Goal: Task Accomplishment & Management: Use online tool/utility

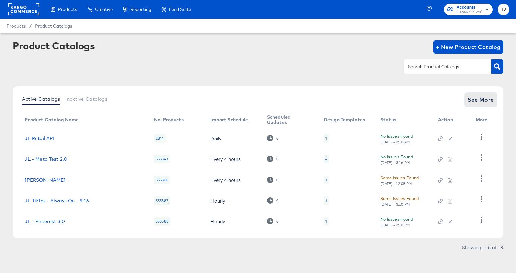
click at [482, 98] on span "See More" at bounding box center [481, 99] width 26 height 9
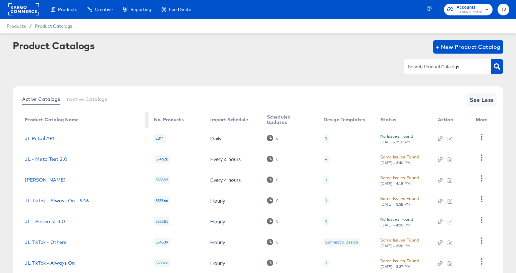
scroll to position [6, 0]
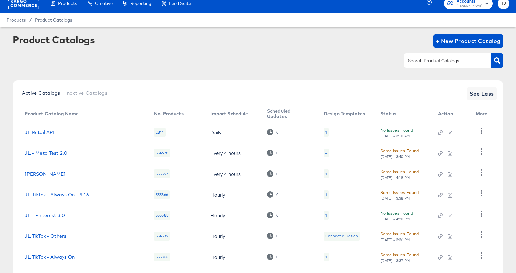
click at [24, 7] on rect at bounding box center [23, 3] width 31 height 12
click at [25, 7] on rect at bounding box center [23, 3] width 31 height 12
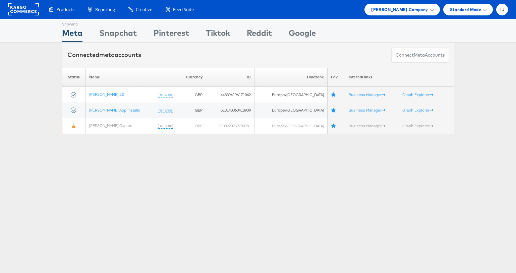
click at [427, 9] on span "John Lewis Company" at bounding box center [399, 9] width 57 height 7
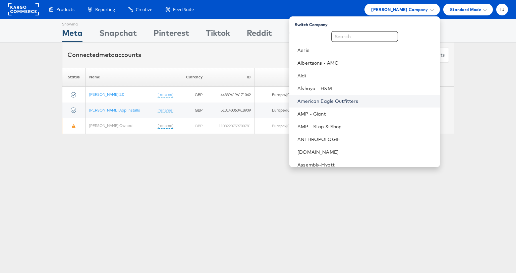
click at [382, 99] on link "American Eagle Outfitters" at bounding box center [365, 101] width 137 height 7
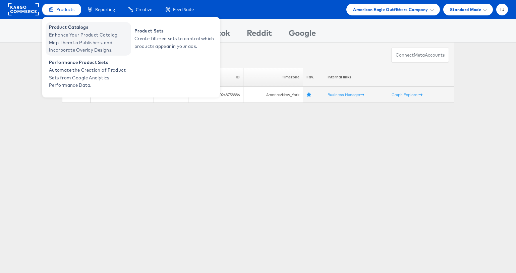
click at [68, 36] on span "Enhance Your Product Catalog, Map Them to Publishers, and Incorporate Overlay D…" at bounding box center [89, 42] width 80 height 23
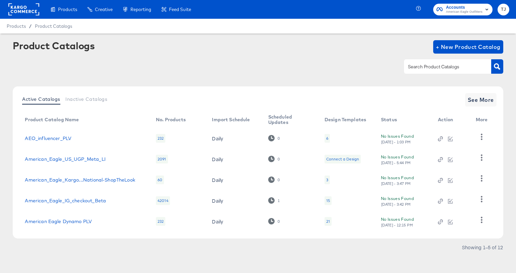
click at [28, 12] on rect at bounding box center [23, 9] width 31 height 12
click at [27, 12] on rect at bounding box center [23, 9] width 31 height 12
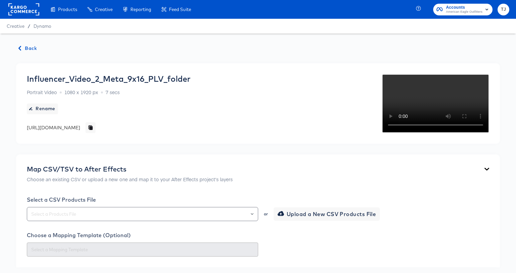
click at [27, 49] on span "Back" at bounding box center [28, 48] width 18 height 8
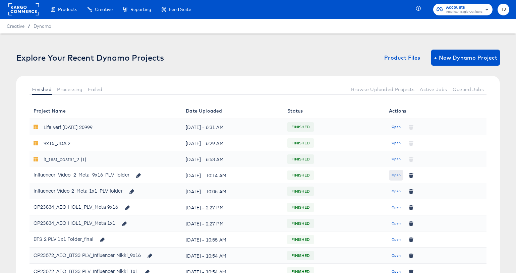
click at [400, 175] on span "Open" at bounding box center [396, 175] width 9 height 6
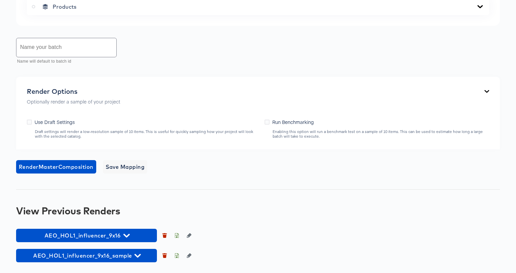
scroll to position [485, 0]
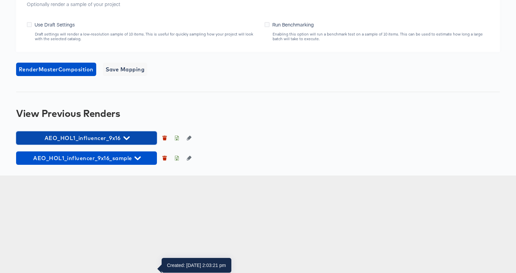
click at [127, 141] on icon "button" at bounding box center [126, 138] width 6 height 6
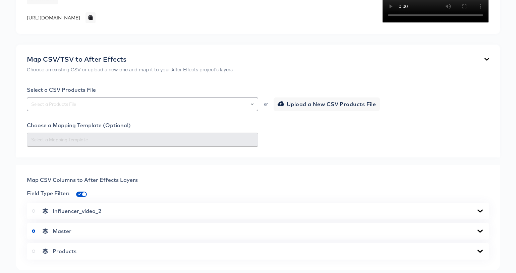
scroll to position [0, 0]
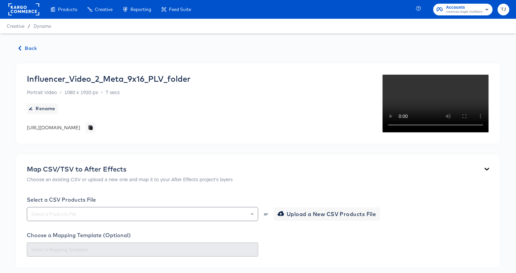
click at [34, 47] on span "Back" at bounding box center [28, 48] width 18 height 8
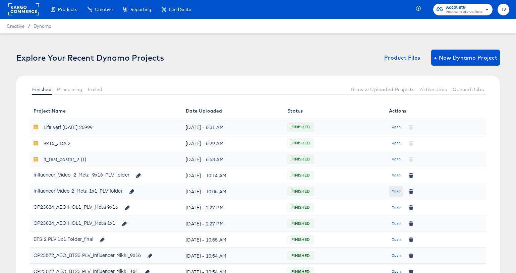
click at [397, 191] on span "Open" at bounding box center [396, 191] width 9 height 6
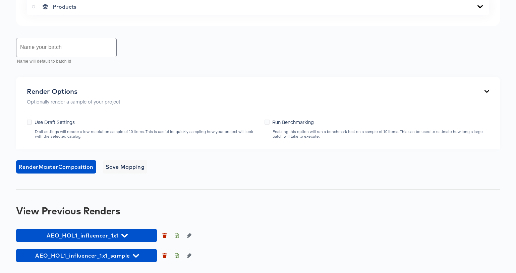
scroll to position [403, 0]
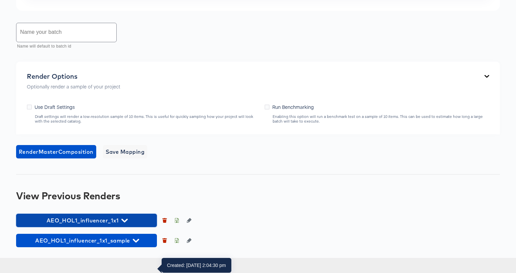
click at [133, 225] on span "AEO_HOL1_influencer_1x1" at bounding box center [86, 220] width 134 height 9
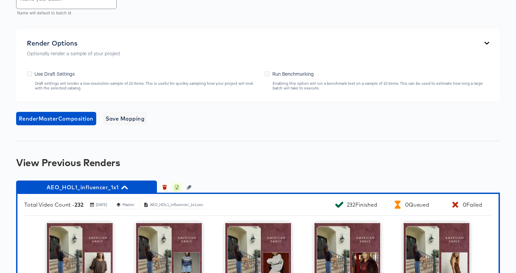
click at [177, 190] on icon "button" at bounding box center [177, 188] width 2 height 3
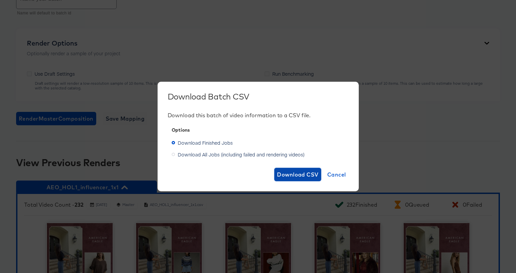
click at [293, 173] on span "Download CSV" at bounding box center [298, 174] width 42 height 9
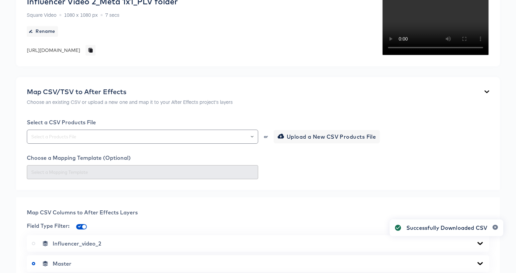
scroll to position [0, 0]
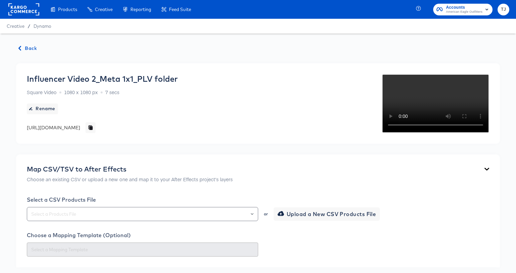
click at [23, 47] on span "Back" at bounding box center [28, 48] width 18 height 8
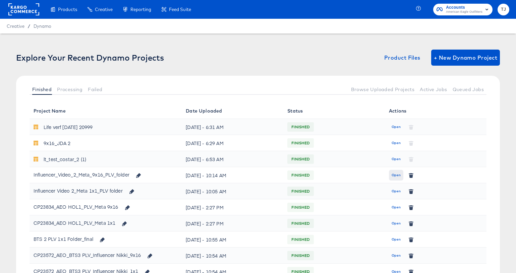
click at [398, 175] on span "Open" at bounding box center [396, 175] width 9 height 6
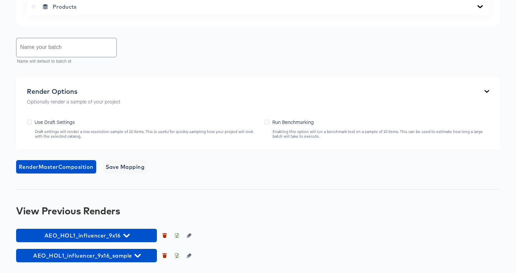
scroll to position [485, 0]
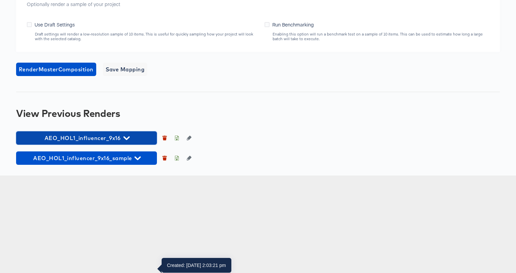
click at [135, 143] on span "AEO_HOL1_influencer_9x16" at bounding box center [86, 137] width 134 height 9
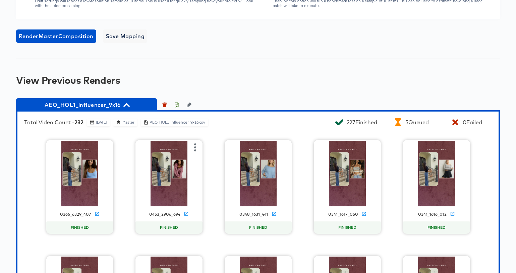
scroll to position [556, 0]
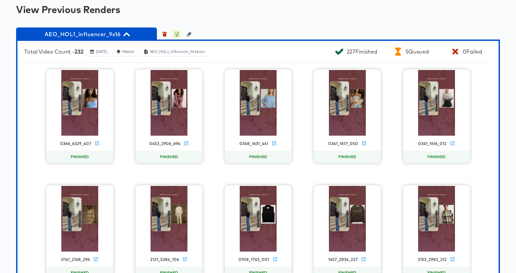
click at [177, 37] on icon "button" at bounding box center [176, 34] width 5 height 5
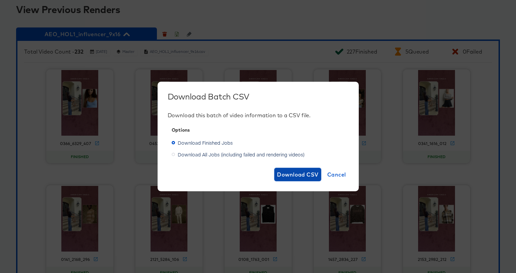
click at [296, 172] on span "Download CSV" at bounding box center [298, 174] width 42 height 9
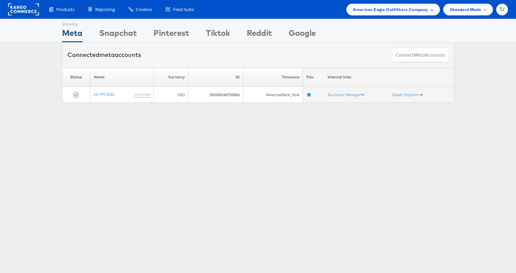
click at [425, 10] on span "American Eagle Outfitters Company" at bounding box center [390, 9] width 75 height 7
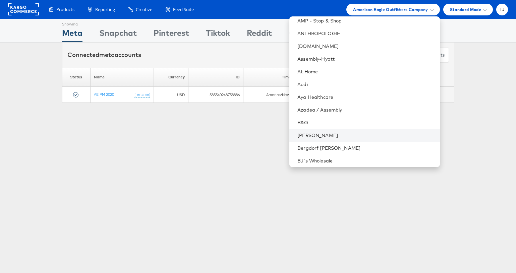
scroll to position [94, 0]
click at [369, 135] on link "Belk" at bounding box center [365, 134] width 137 height 7
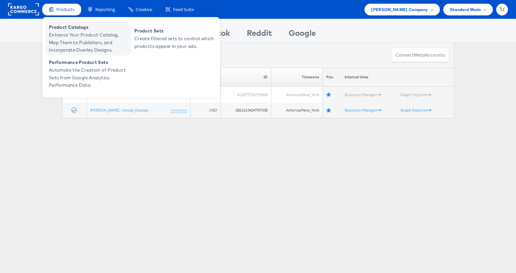
click at [65, 42] on span "Enhance Your Product Catalog, Map Them to Publishers, and Incorporate Overlay D…" at bounding box center [89, 42] width 80 height 23
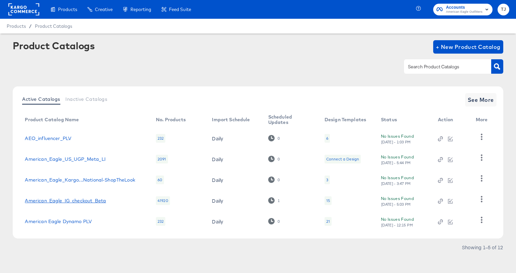
click at [95, 201] on link "American_Eagle_IG_checkout_Beta" at bounding box center [65, 200] width 81 height 5
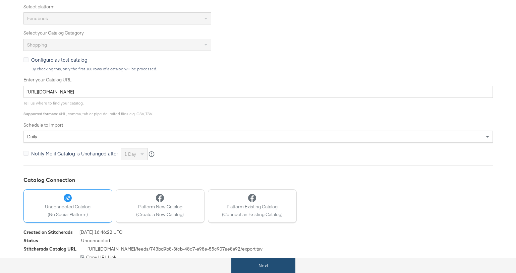
scroll to position [177, 0]
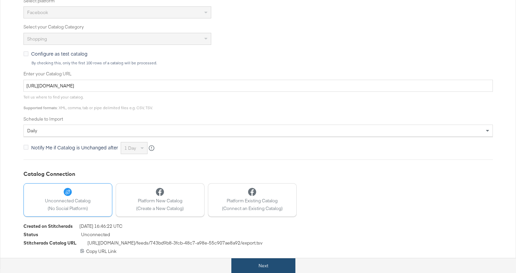
click at [267, 268] on button "Next" at bounding box center [263, 265] width 64 height 15
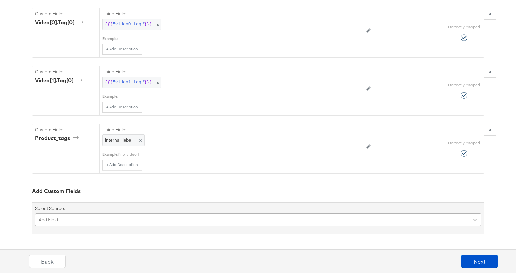
scroll to position [2756, 0]
click at [274, 220] on div "Add Field" at bounding box center [258, 220] width 447 height 13
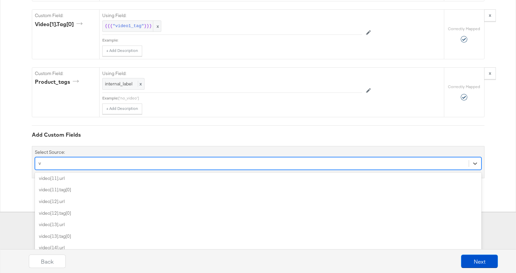
scroll to position [0, 0]
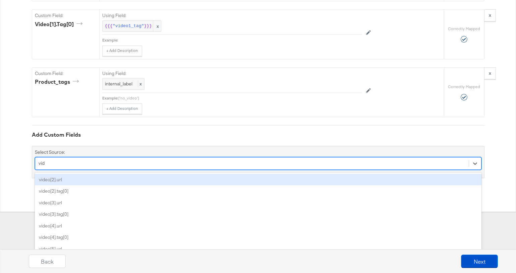
type input "vide"
click at [220, 180] on div "video[2].url" at bounding box center [258, 180] width 447 height 12
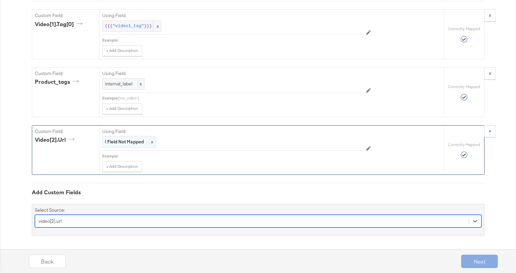
click at [154, 140] on div "! Field Not Mapped x" at bounding box center [129, 142] width 54 height 12
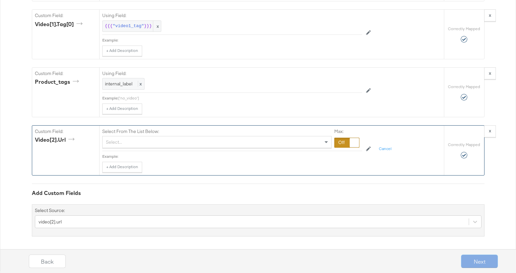
click at [170, 140] on div "Select..." at bounding box center [217, 141] width 229 height 11
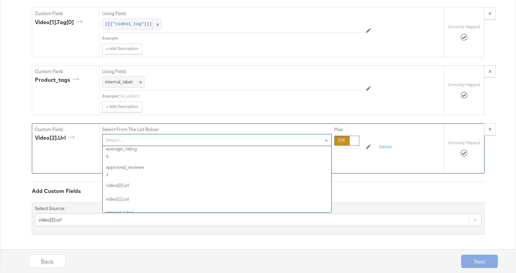
scroll to position [712, 0]
